Goal: Task Accomplishment & Management: Use online tool/utility

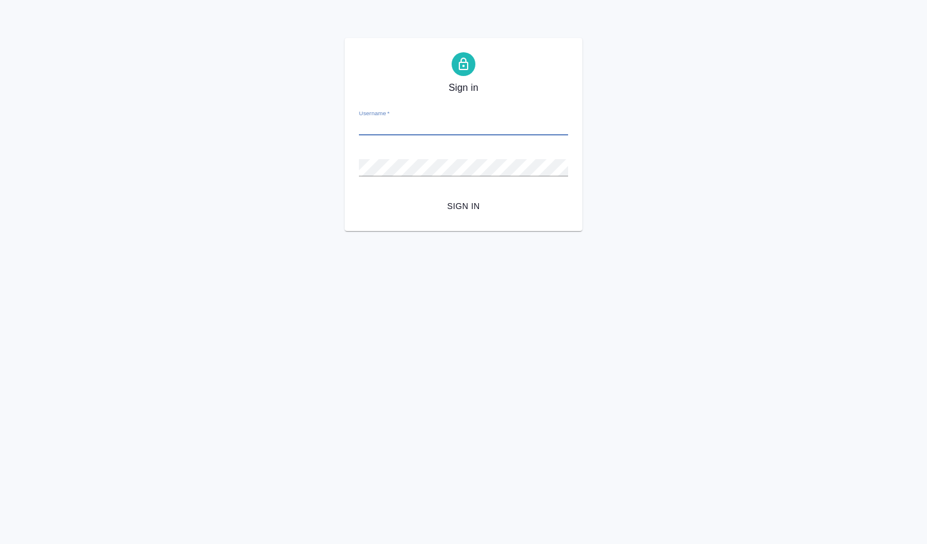
click at [379, 126] on input "Username   *" at bounding box center [463, 127] width 209 height 17
type input "[PERSON_NAME][EMAIL_ADDRESS][DOMAIN_NAME]"
click at [467, 209] on span "Sign in" at bounding box center [463, 206] width 190 height 15
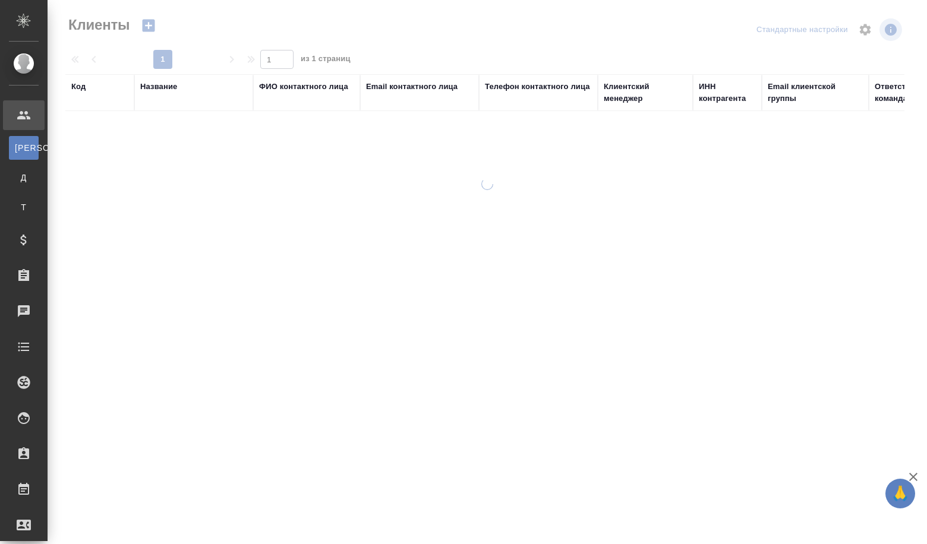
select select "RU"
